Goal: Task Accomplishment & Management: Manage account settings

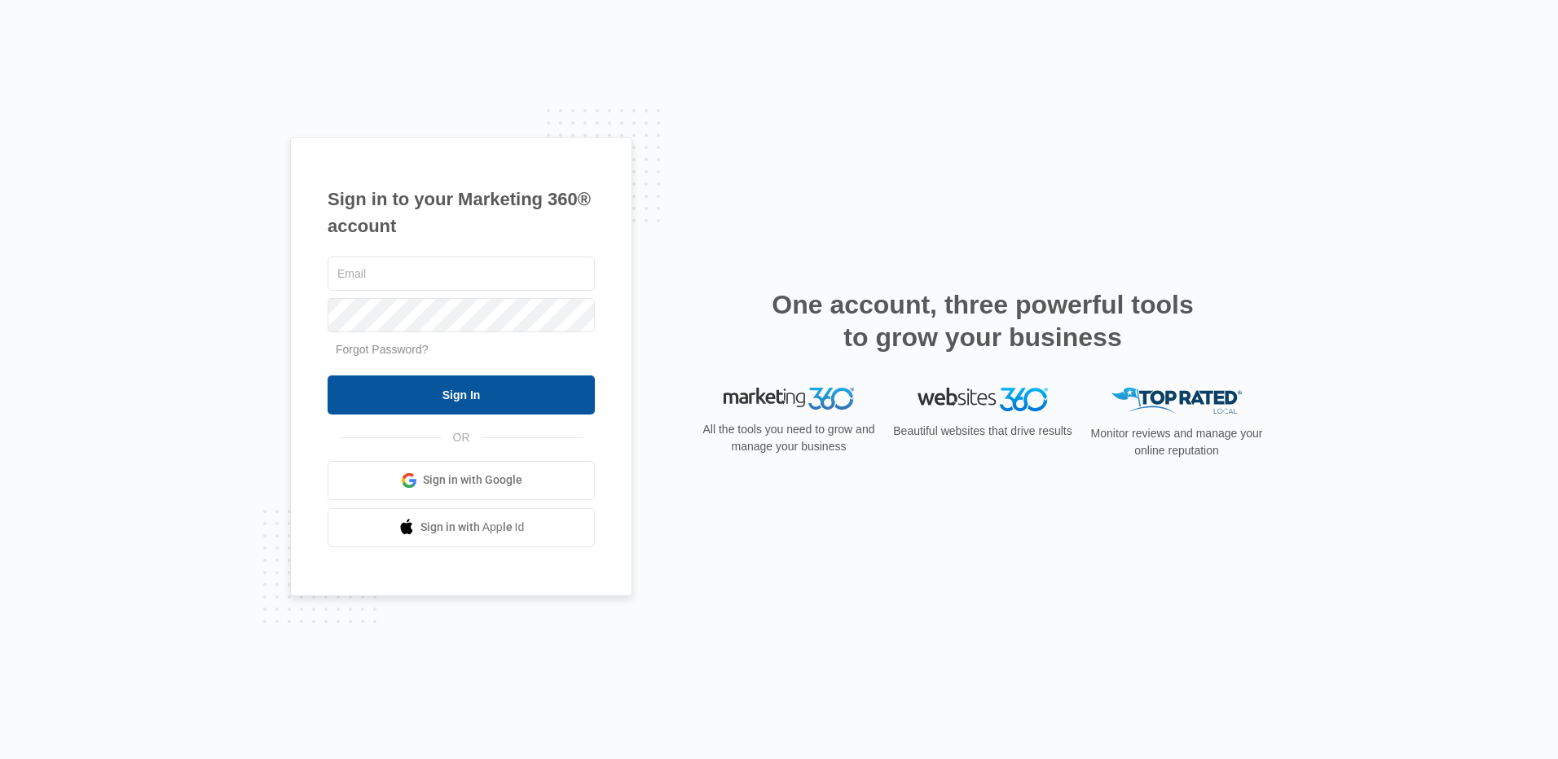
type input "[PERSON_NAME][EMAIL_ADDRESS][DOMAIN_NAME]"
click at [464, 385] on input "Sign In" at bounding box center [461, 395] width 267 height 39
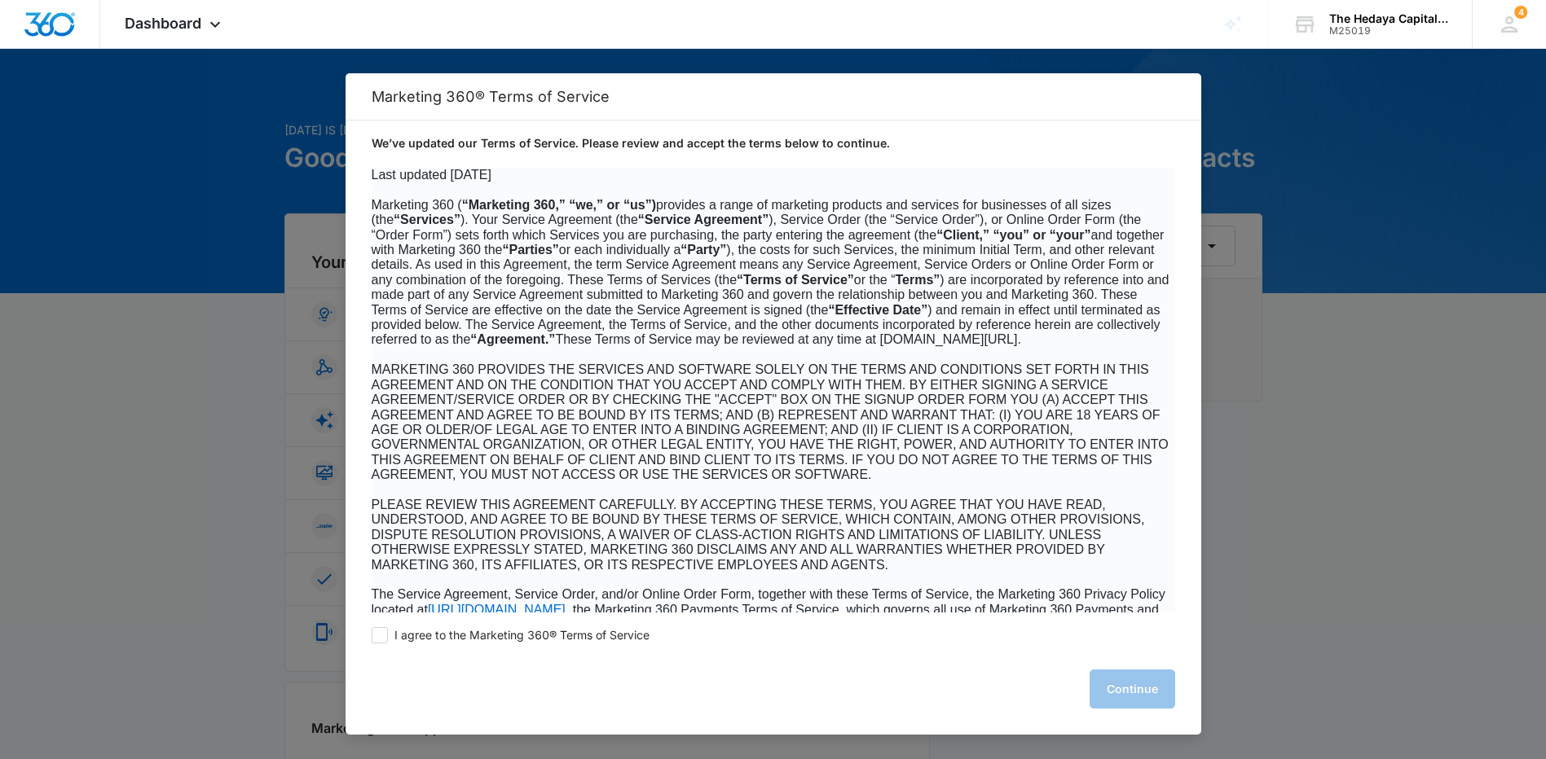
click at [377, 644] on div "I agree to the Marketing 360® Terms of Service Continue" at bounding box center [773, 674] width 856 height 122
click at [380, 637] on span at bounding box center [380, 635] width 16 height 16
click at [380, 637] on input "I agree to the Marketing 360® Terms of Service" at bounding box center [380, 635] width 16 height 16
checkbox input "true"
click at [1102, 681] on button "Continue" at bounding box center [1132, 689] width 86 height 39
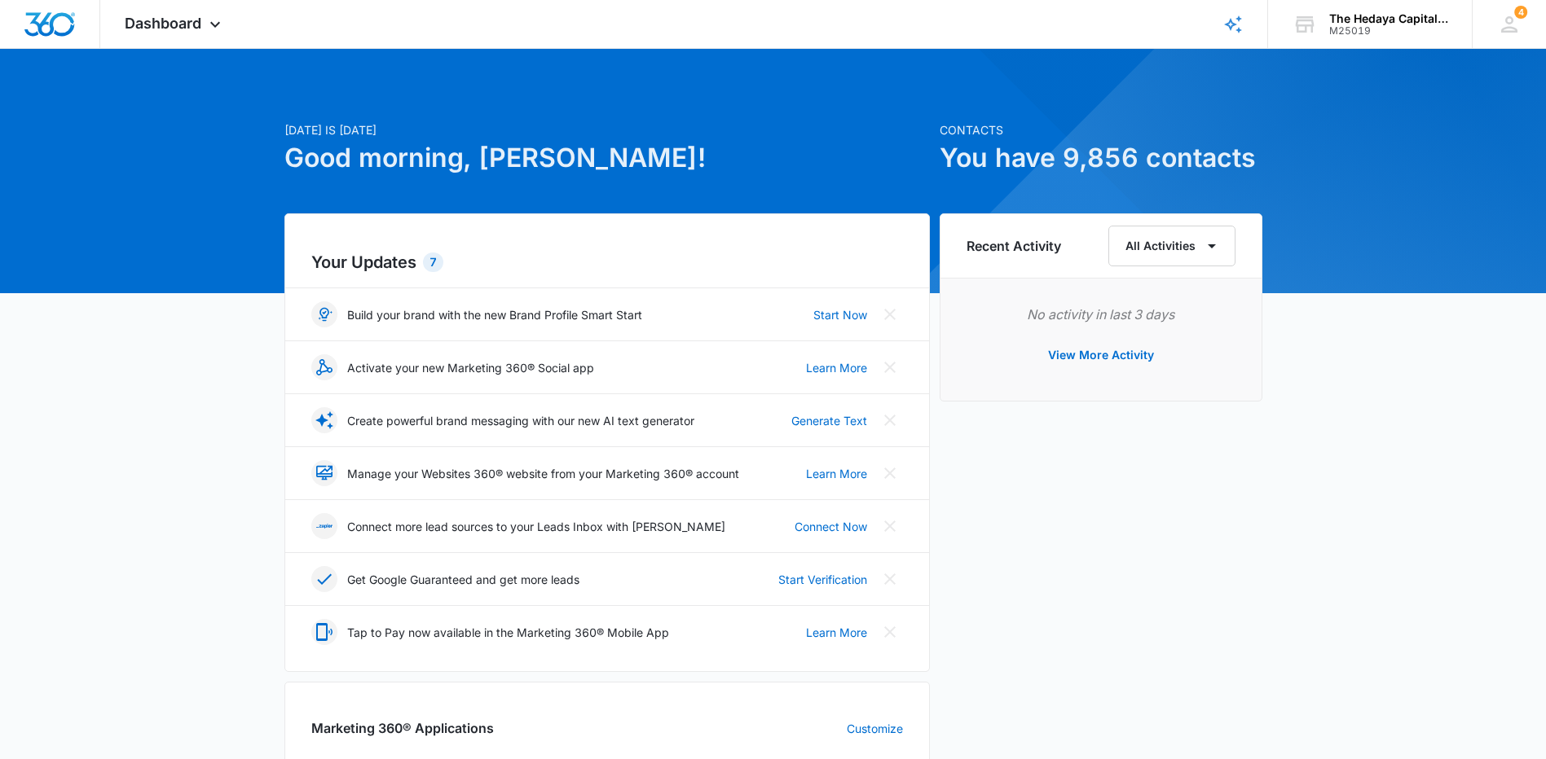
click at [359, 267] on h2 "Your Updates 7" at bounding box center [607, 262] width 592 height 24
click at [437, 254] on div "7" at bounding box center [433, 263] width 20 height 20
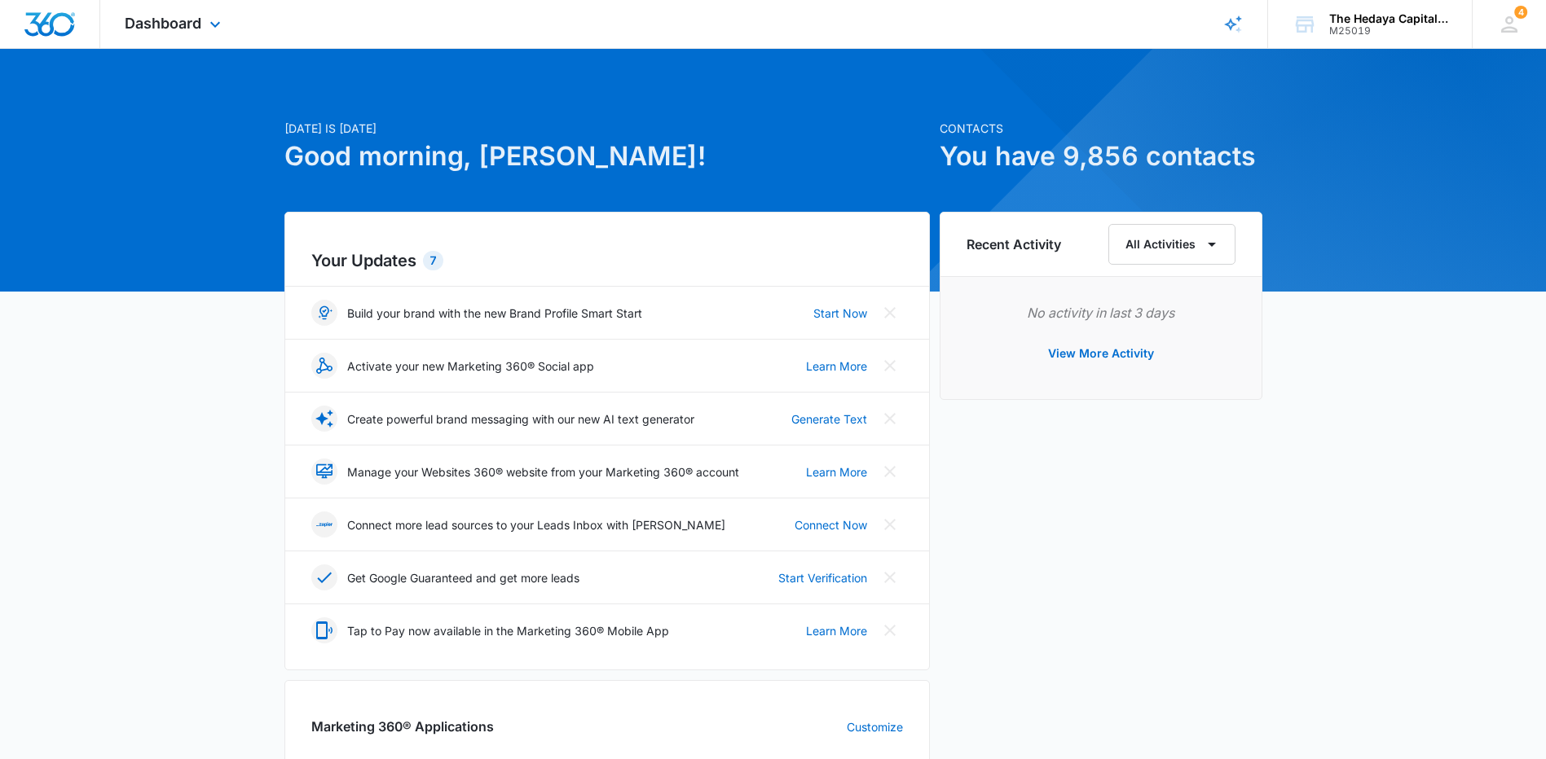
scroll to position [1, 0]
